Goal: Task Accomplishment & Management: Manage account settings

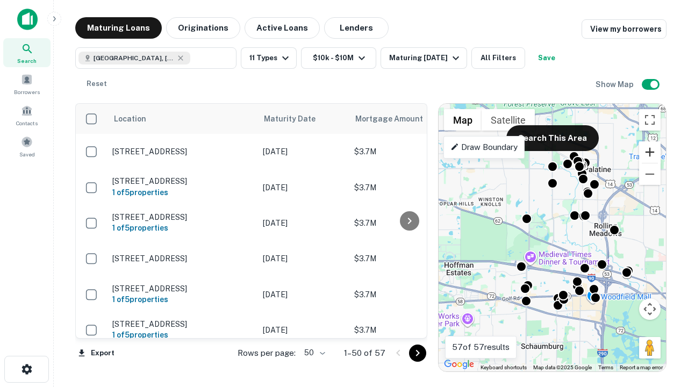
click at [650, 152] on button "Zoom in" at bounding box center [650, 152] width 22 height 22
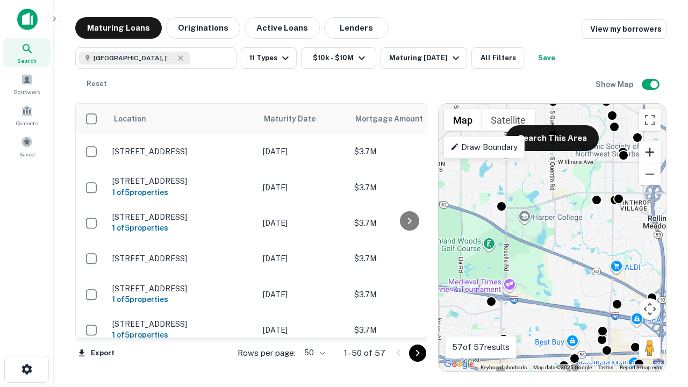
click at [650, 152] on button "Zoom in" at bounding box center [650, 152] width 22 height 22
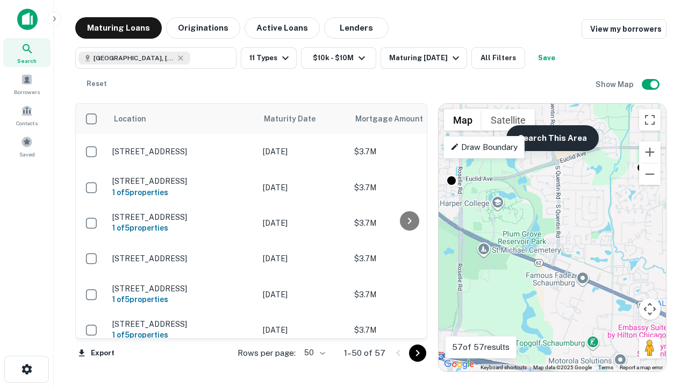
click at [552, 138] on button "Search This Area" at bounding box center [552, 138] width 92 height 26
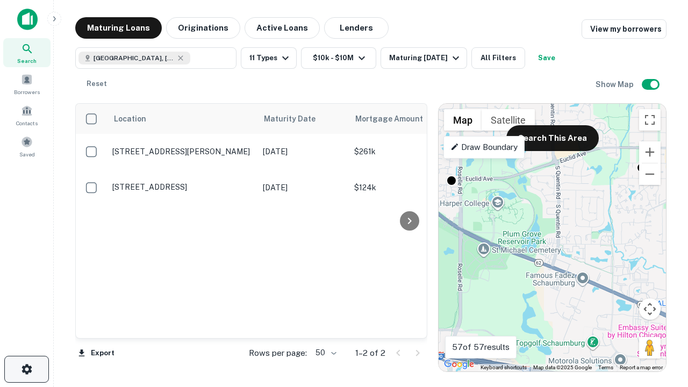
click at [26, 369] on icon "button" at bounding box center [26, 369] width 13 height 13
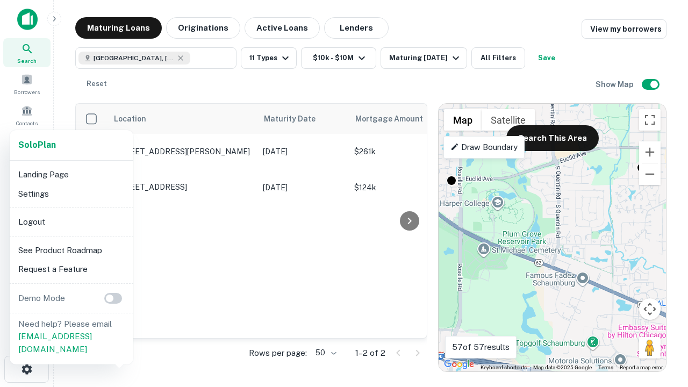
click at [71, 221] on li "Logout" at bounding box center [71, 221] width 115 height 19
